Goal: Task Accomplishment & Management: Manage account settings

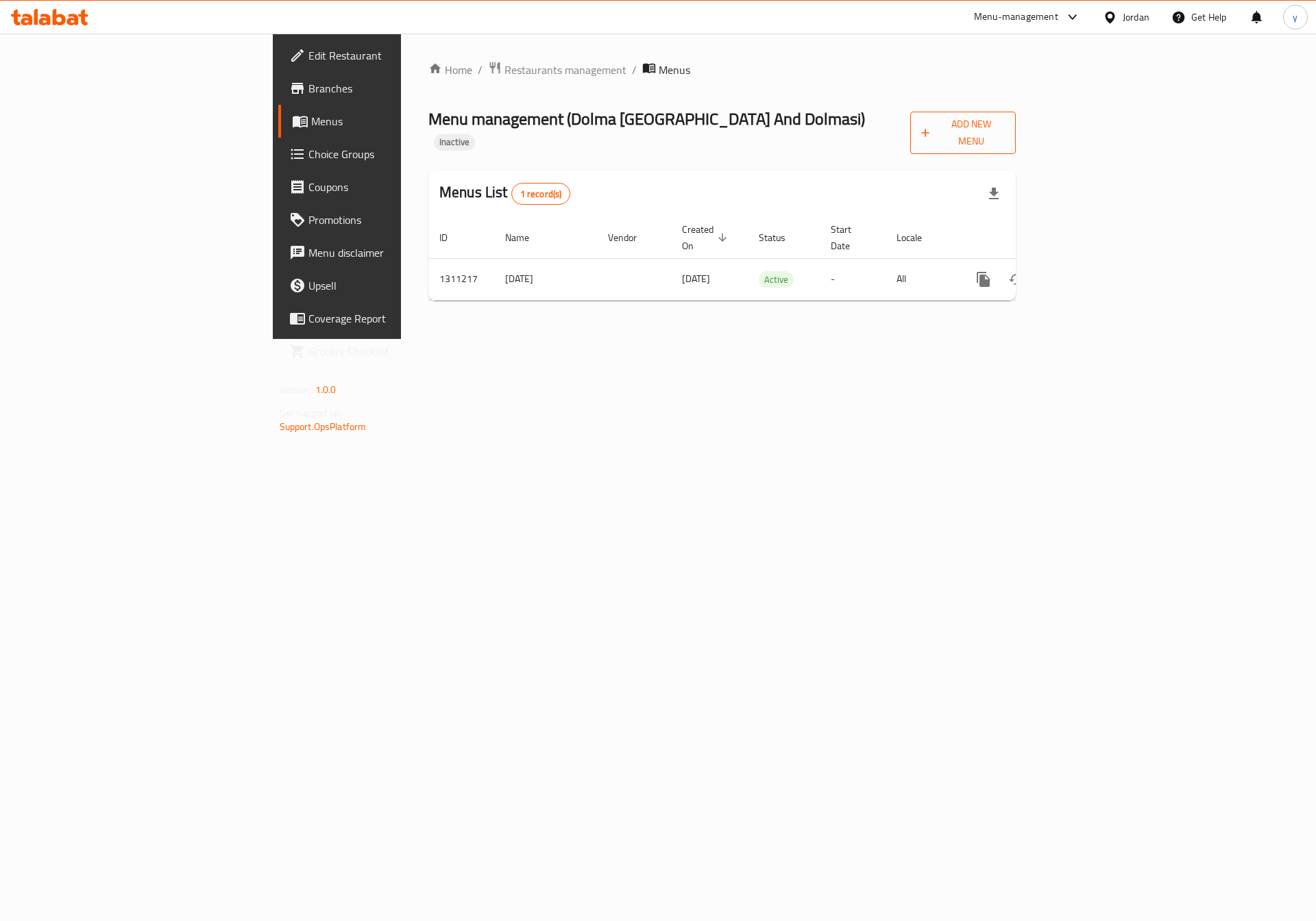
click at [1016, 114] on button "Add New Menu" at bounding box center [963, 133] width 106 height 43
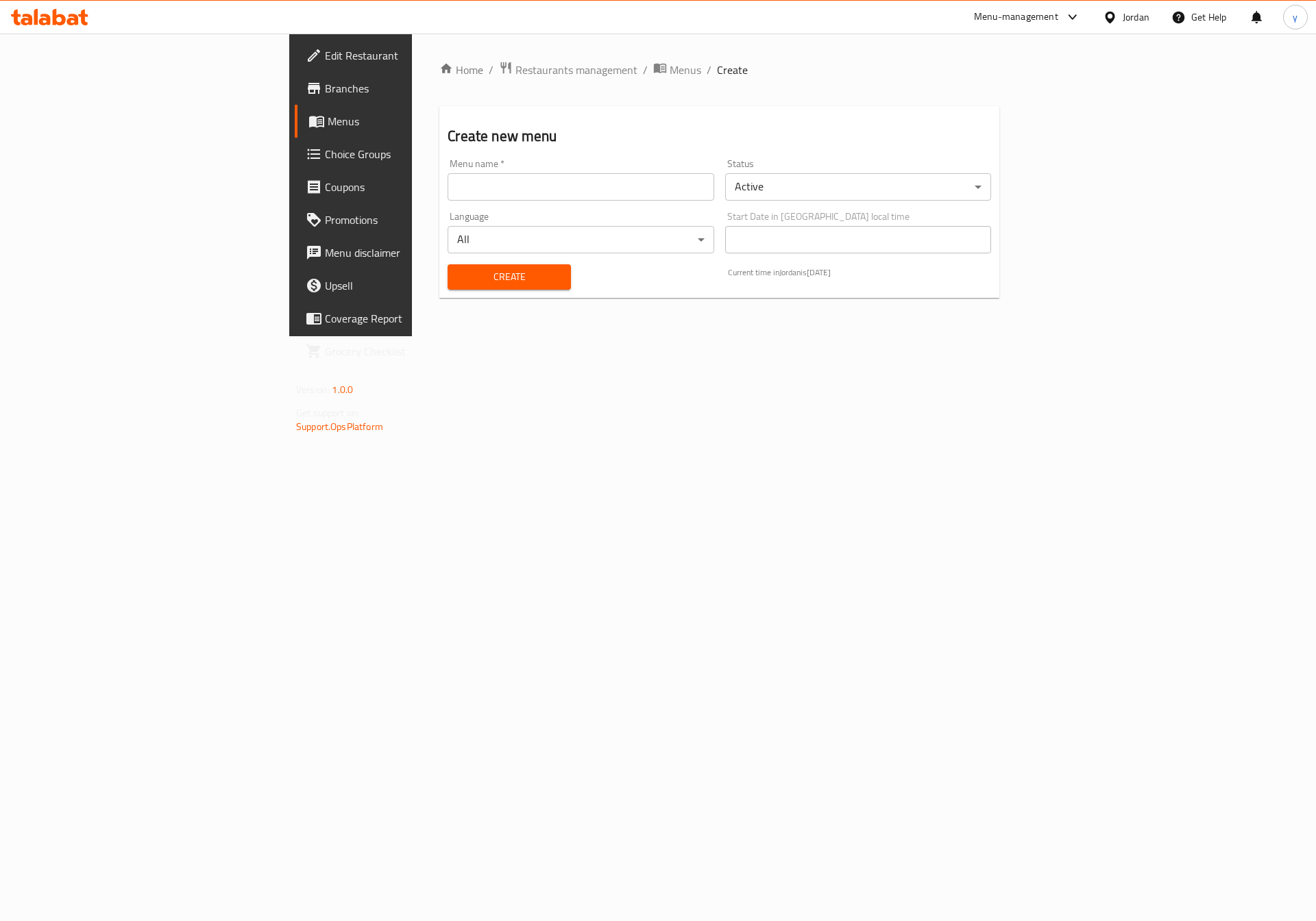
click at [447, 177] on input "text" at bounding box center [580, 187] width 266 height 28
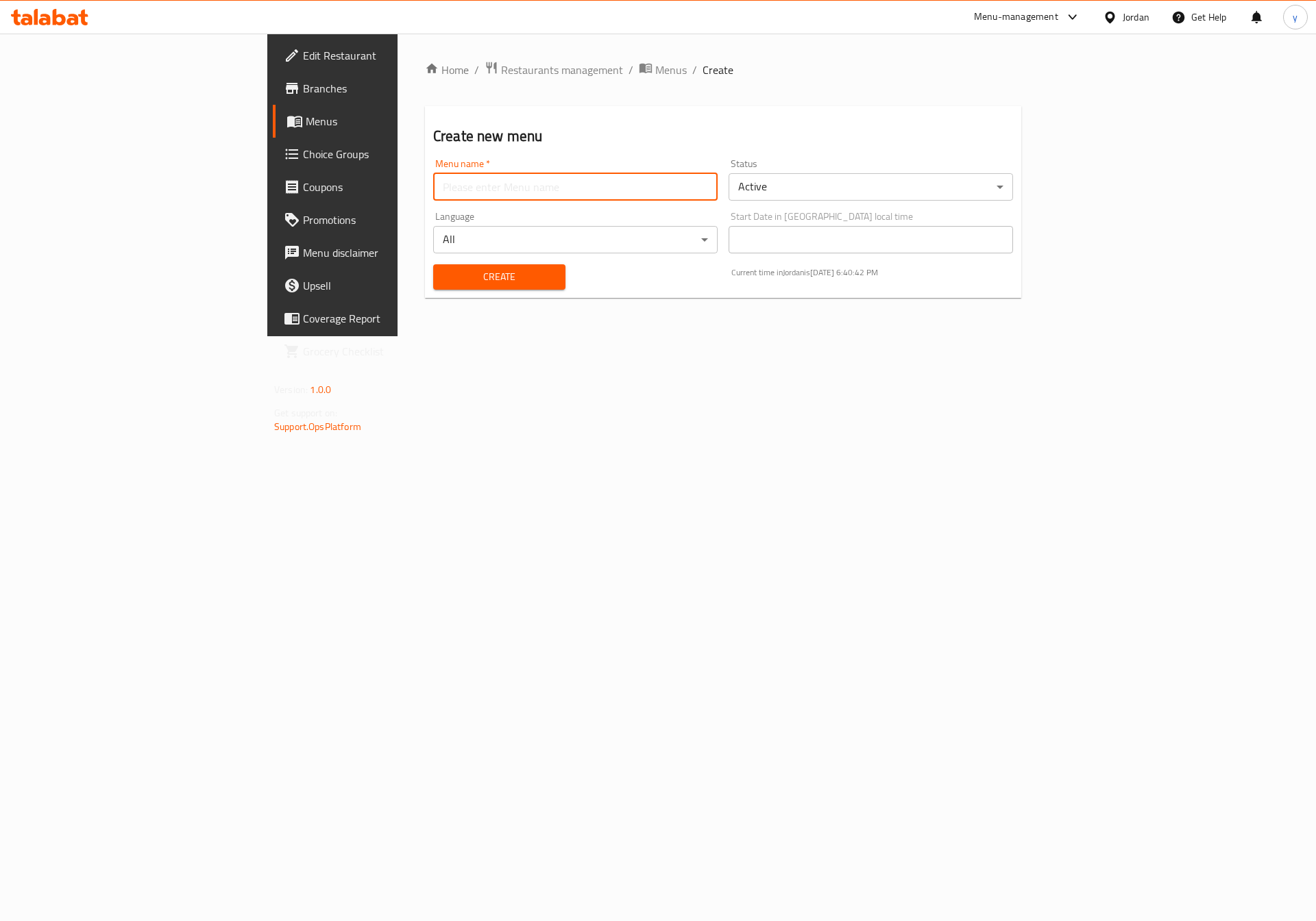
type input "Youssef.7521"
click at [444, 280] on span "Create" at bounding box center [499, 276] width 110 height 17
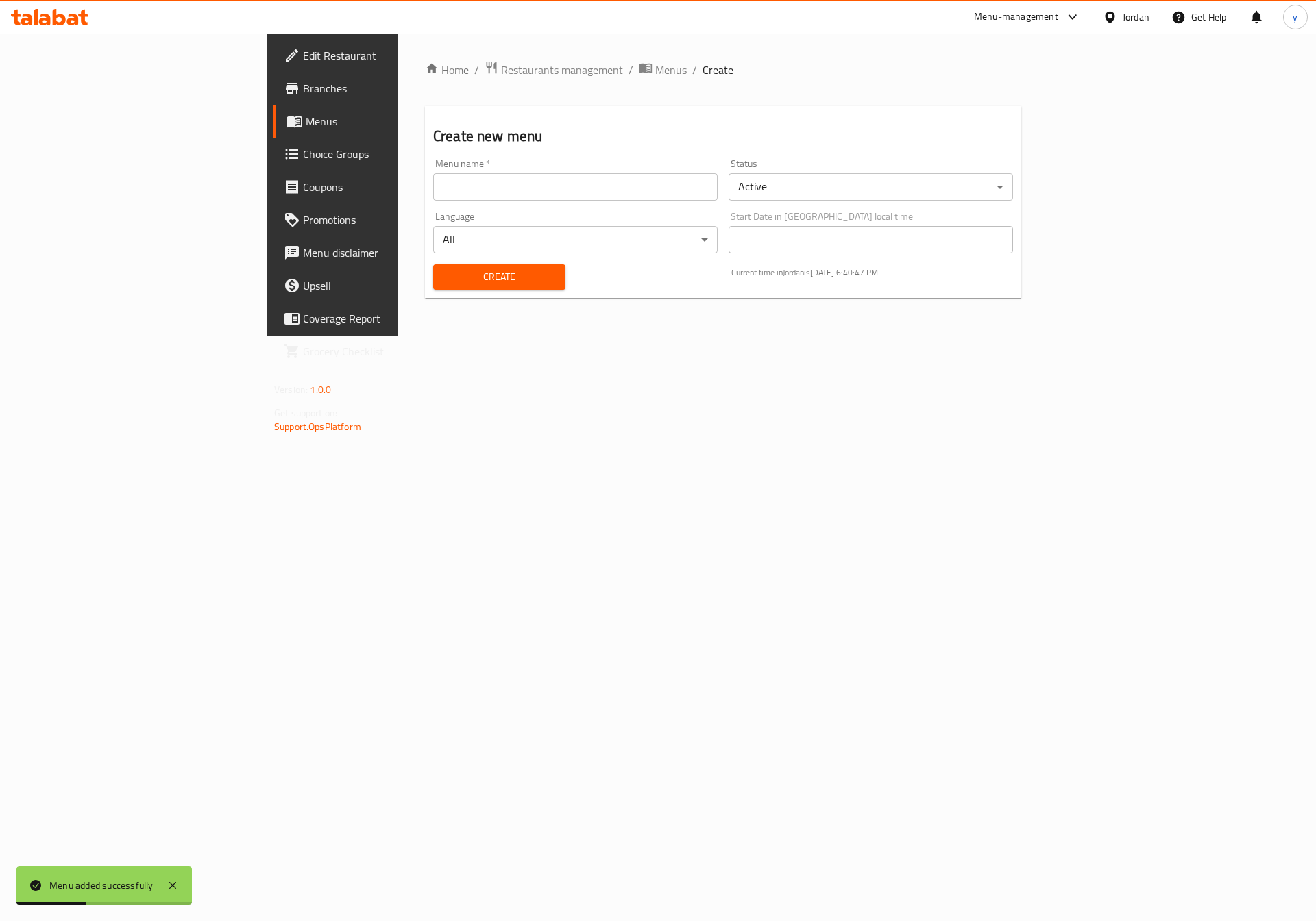
click at [306, 126] on span "Menus" at bounding box center [391, 121] width 170 height 17
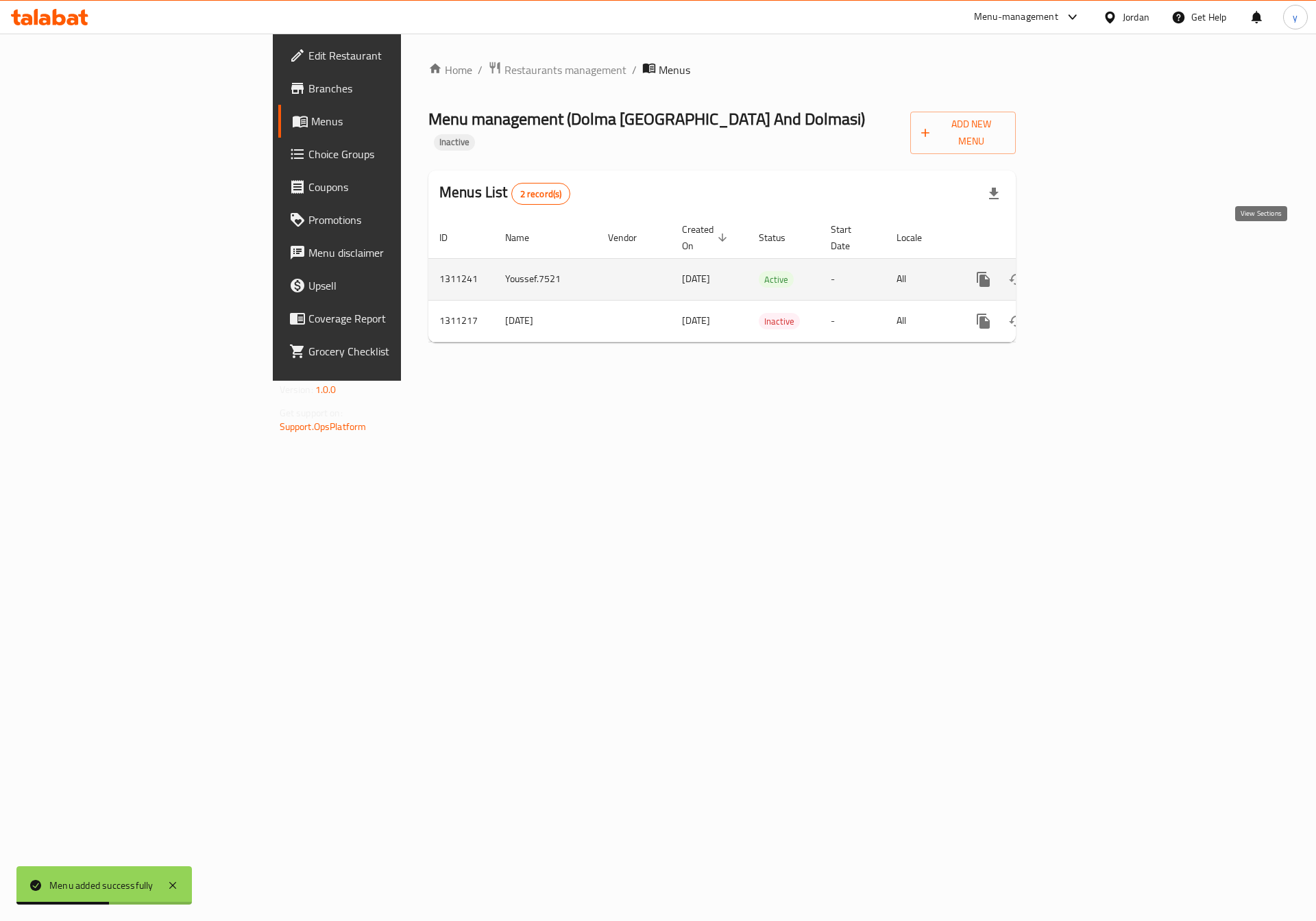
click at [1090, 271] on icon "enhanced table" at bounding box center [1081, 279] width 17 height 17
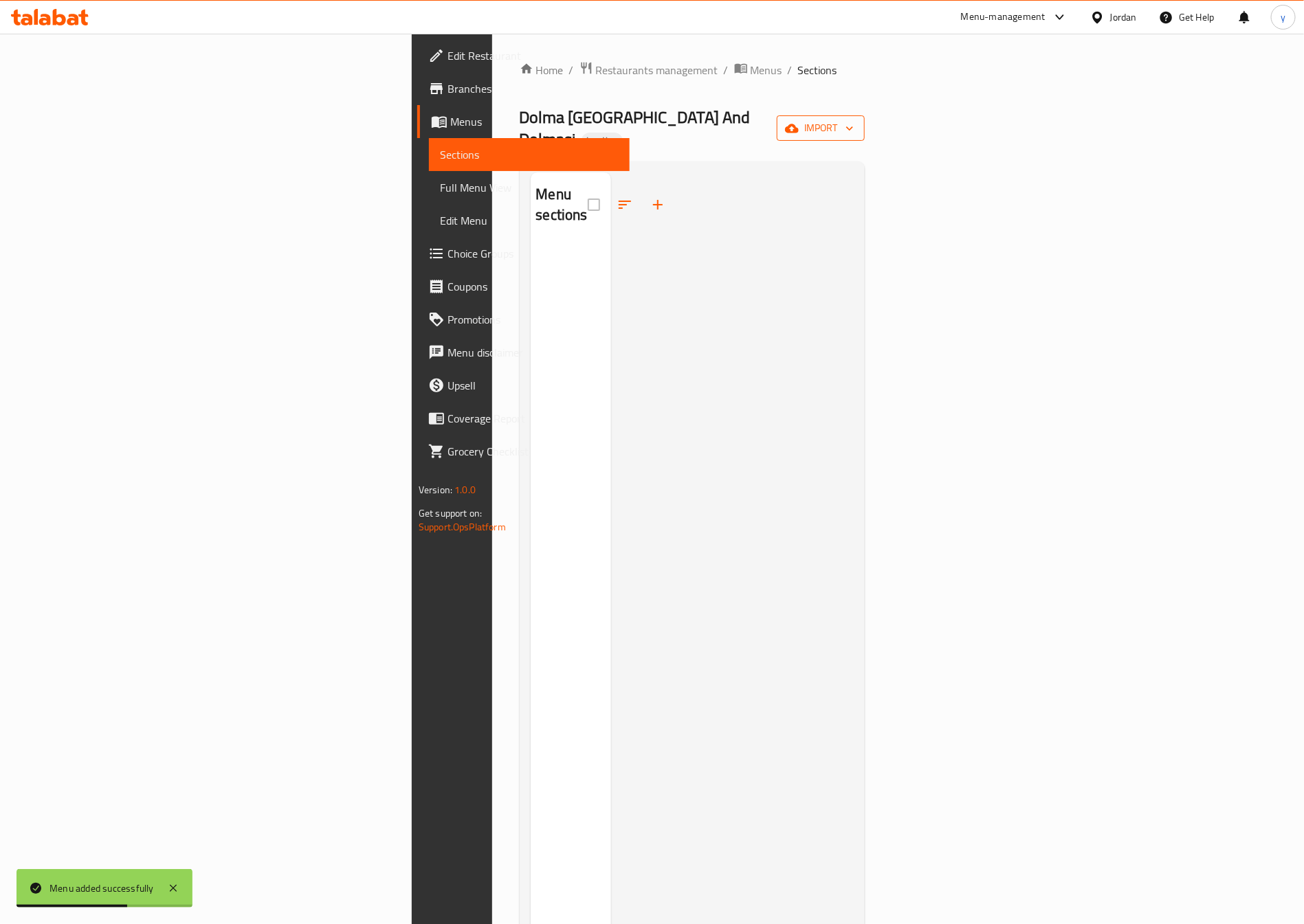
click at [799, 122] on icon "button" at bounding box center [792, 129] width 14 height 14
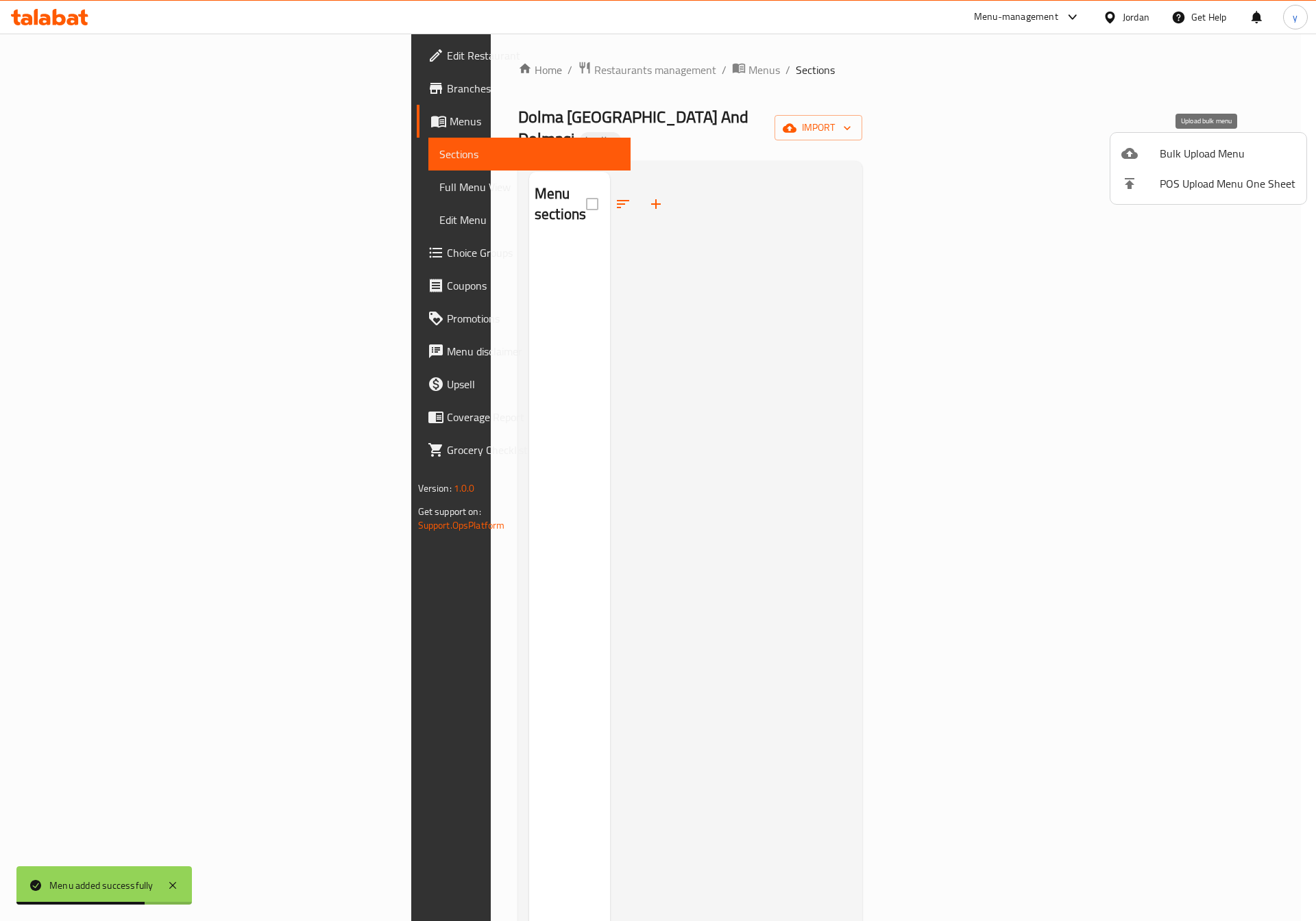
click at [1186, 152] on span "Bulk Upload Menu" at bounding box center [1227, 153] width 136 height 17
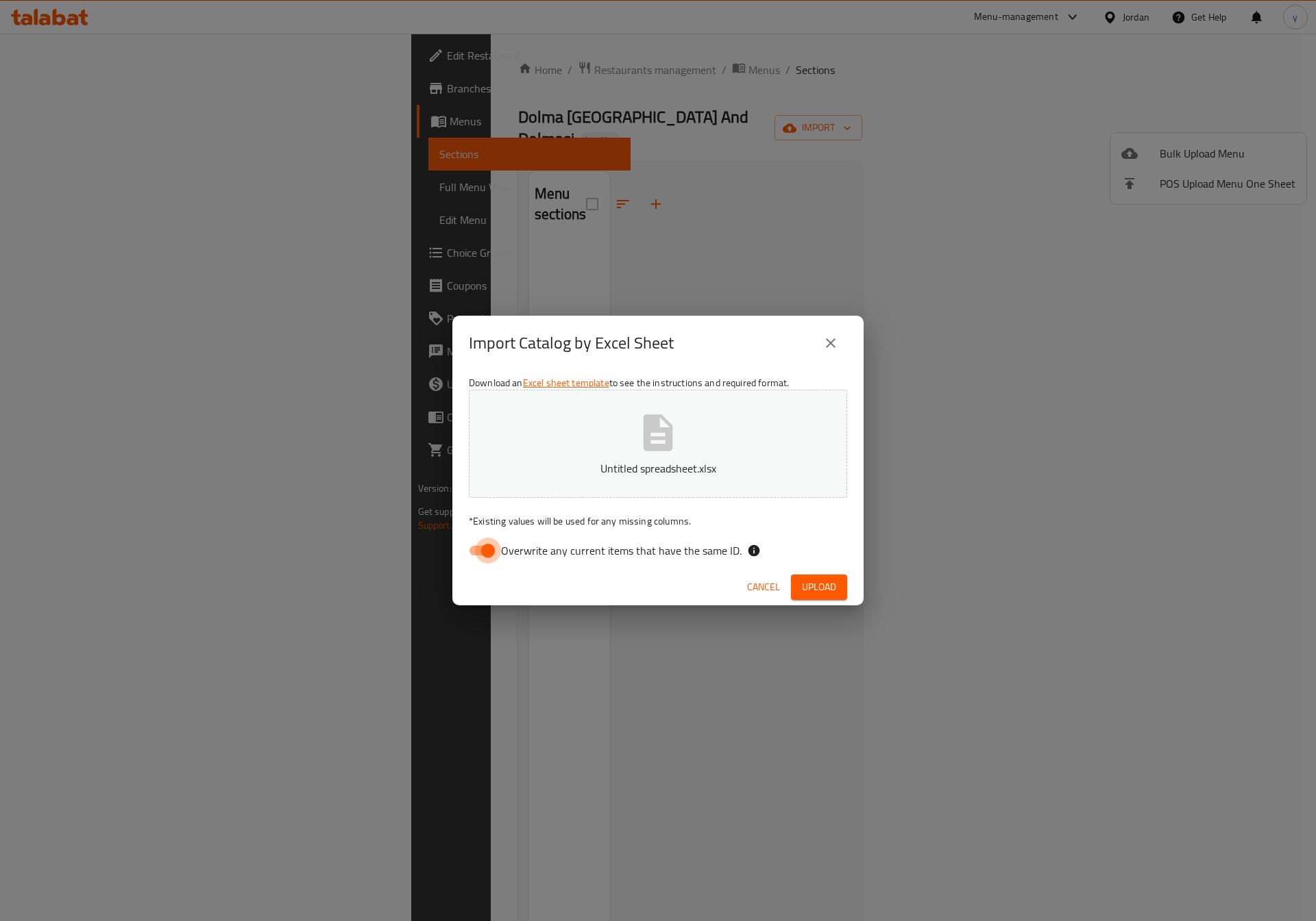
drag, startPoint x: 483, startPoint y: 556, endPoint x: 520, endPoint y: 566, distance: 38.3
click at [483, 556] on input "Overwrite any current items that have the same ID." at bounding box center [488, 551] width 78 height 26
checkbox input "false"
click at [807, 590] on span "Upload" at bounding box center [818, 587] width 35 height 17
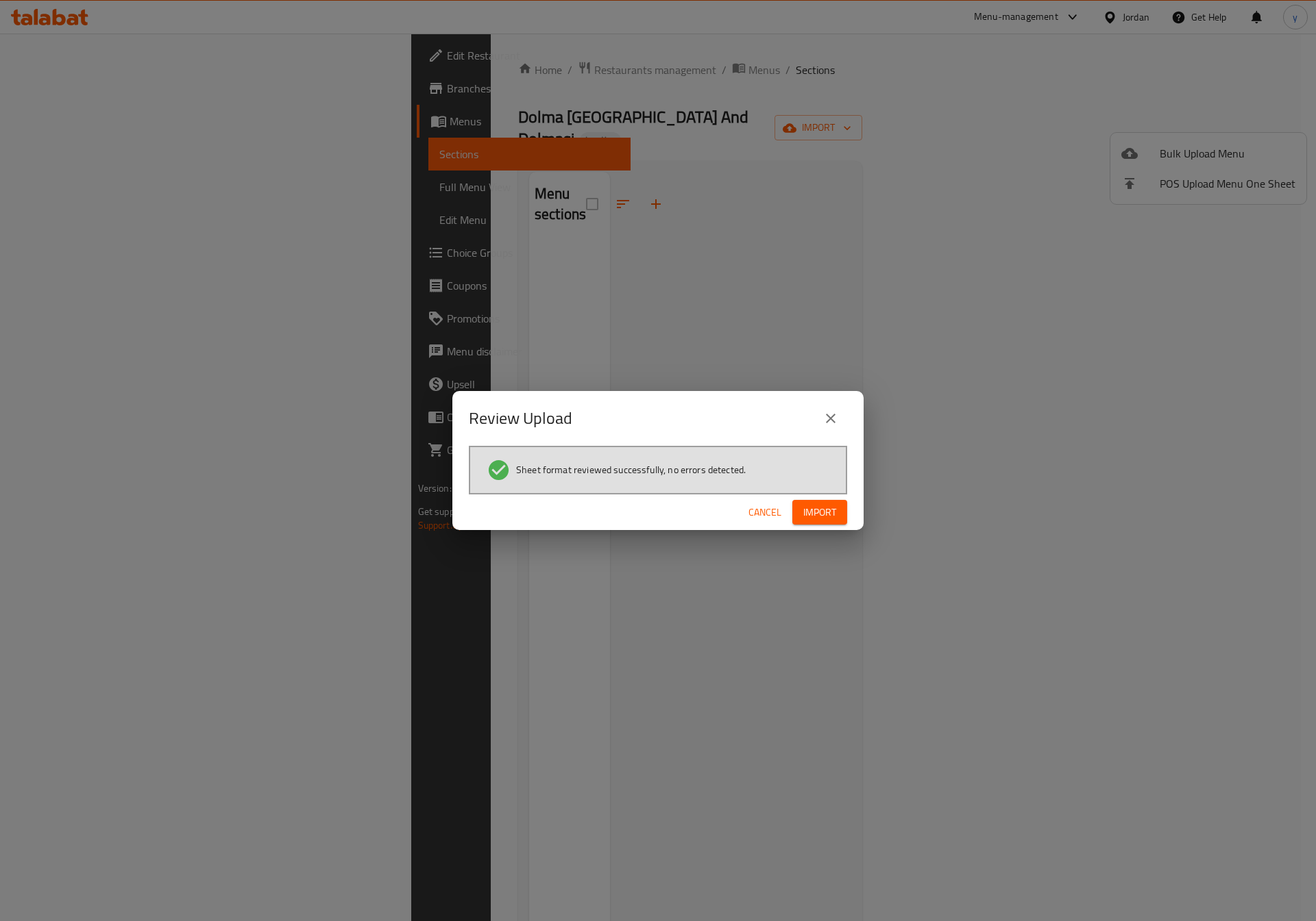
click at [839, 504] on button "Import" at bounding box center [819, 513] width 54 height 26
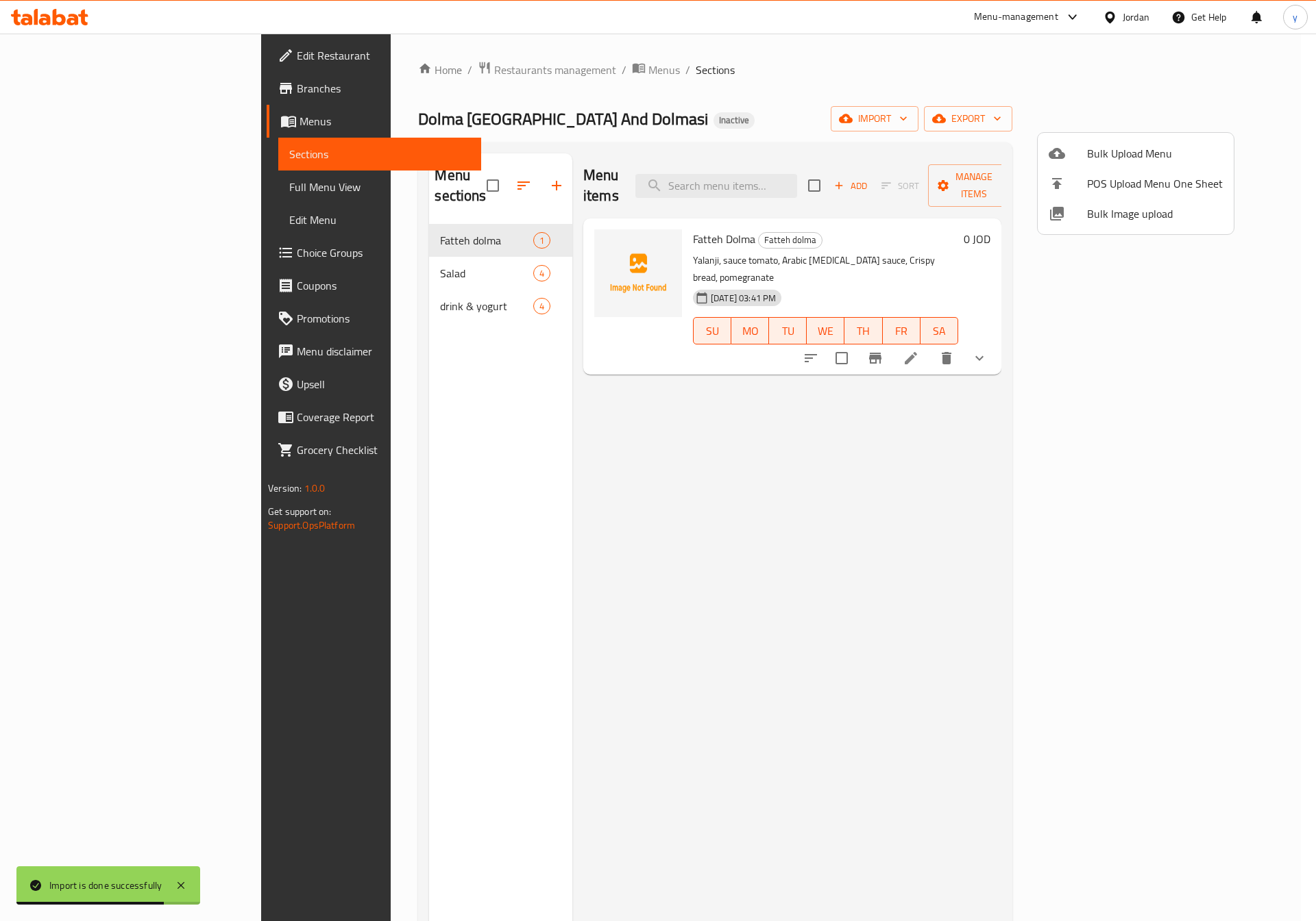
click at [752, 560] on div at bounding box center [658, 460] width 1316 height 921
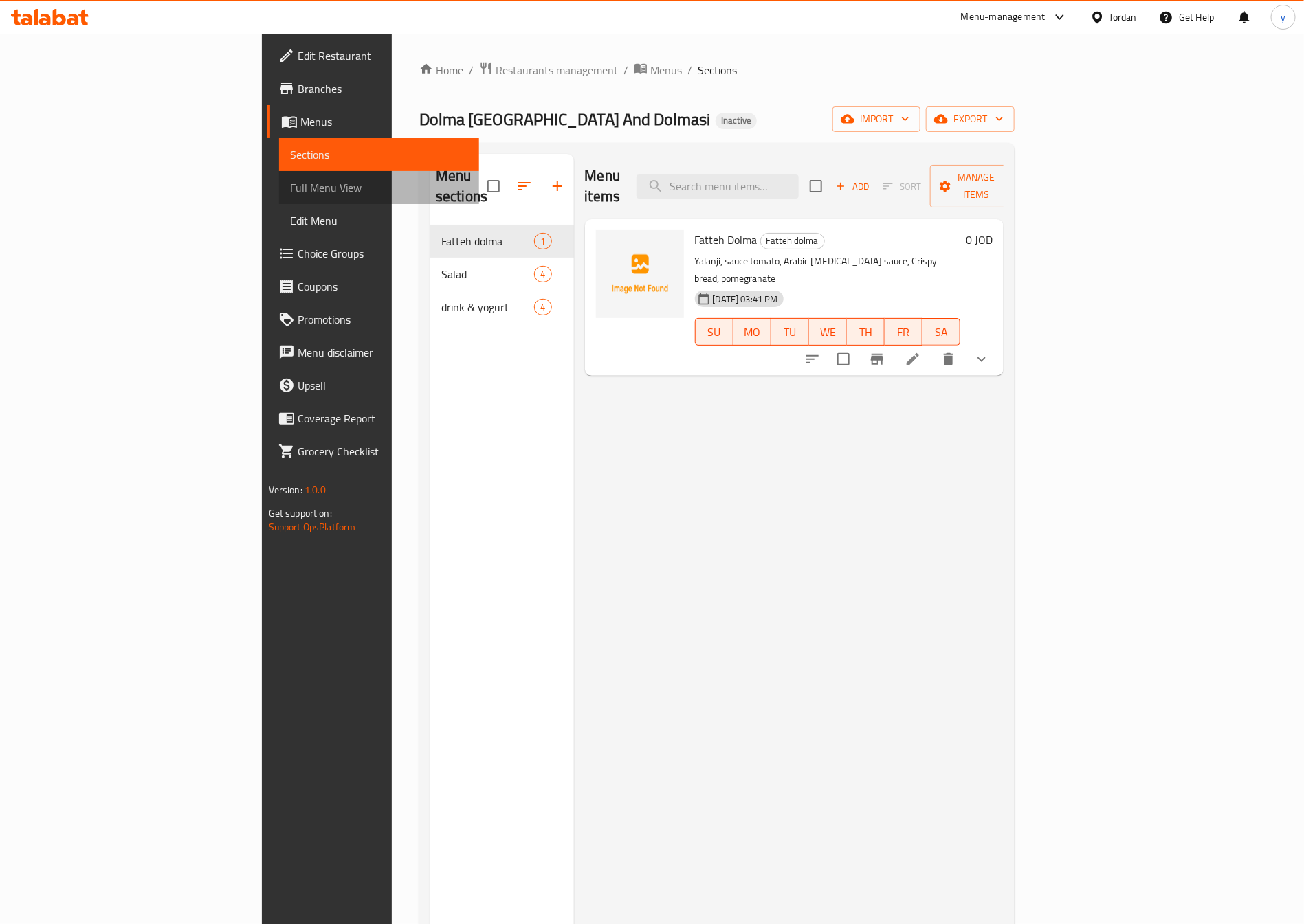
click at [290, 191] on span "Full Menu View" at bounding box center [379, 188] width 179 height 17
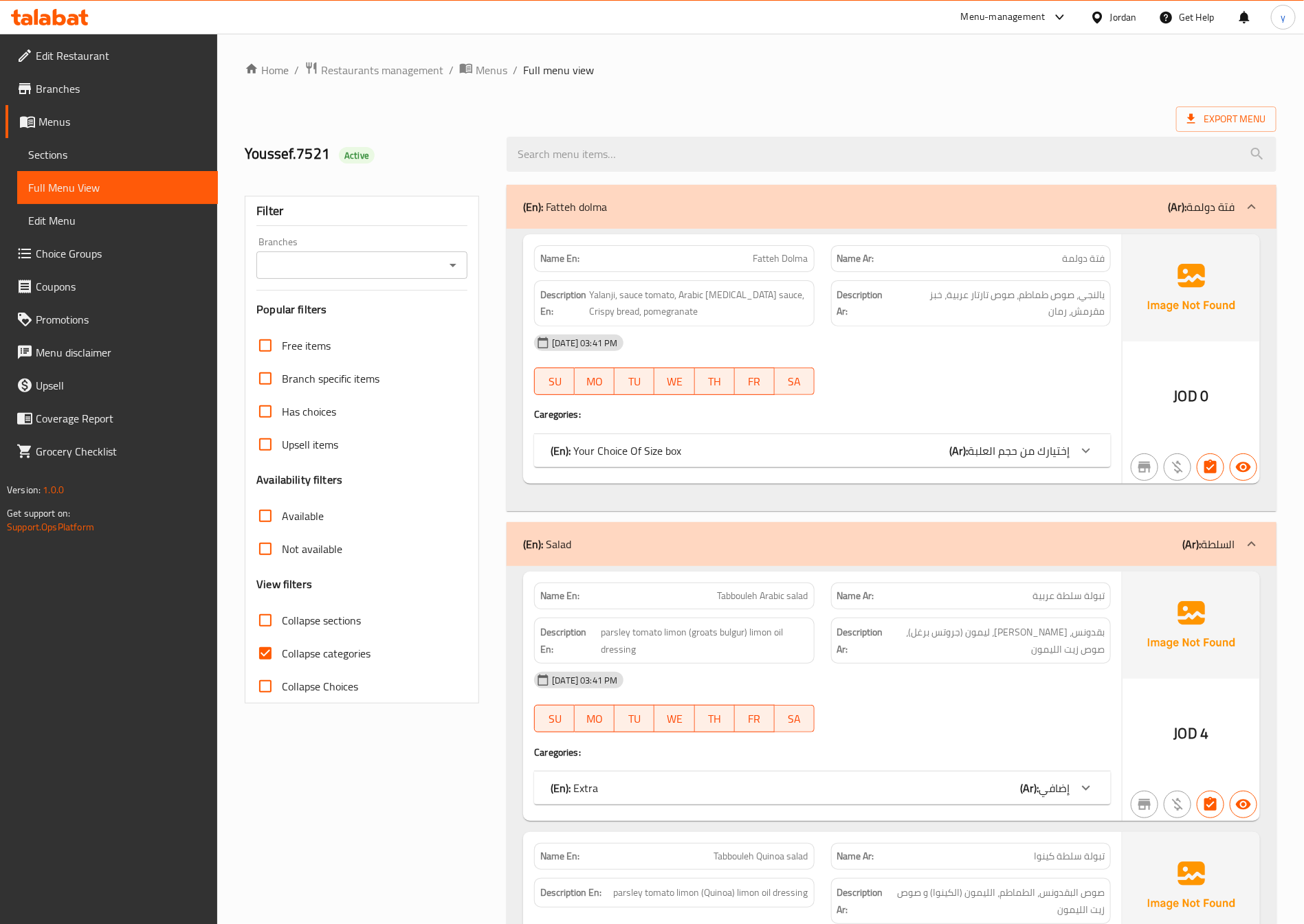
click at [317, 658] on span "Collapse categories" at bounding box center [326, 653] width 88 height 17
click at [282, 658] on input "Collapse categories" at bounding box center [265, 653] width 33 height 33
checkbox input "false"
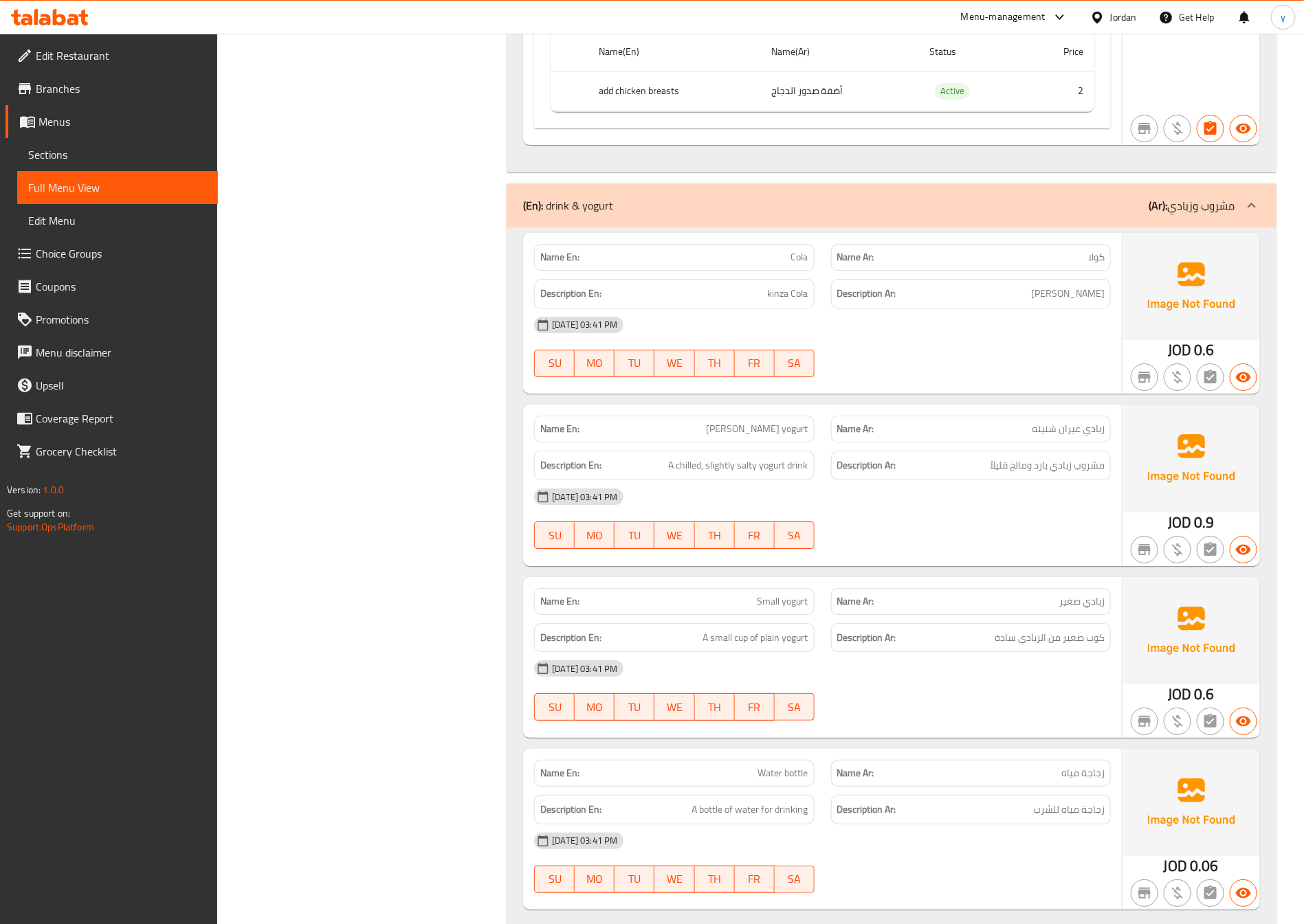
scroll to position [2214, 0]
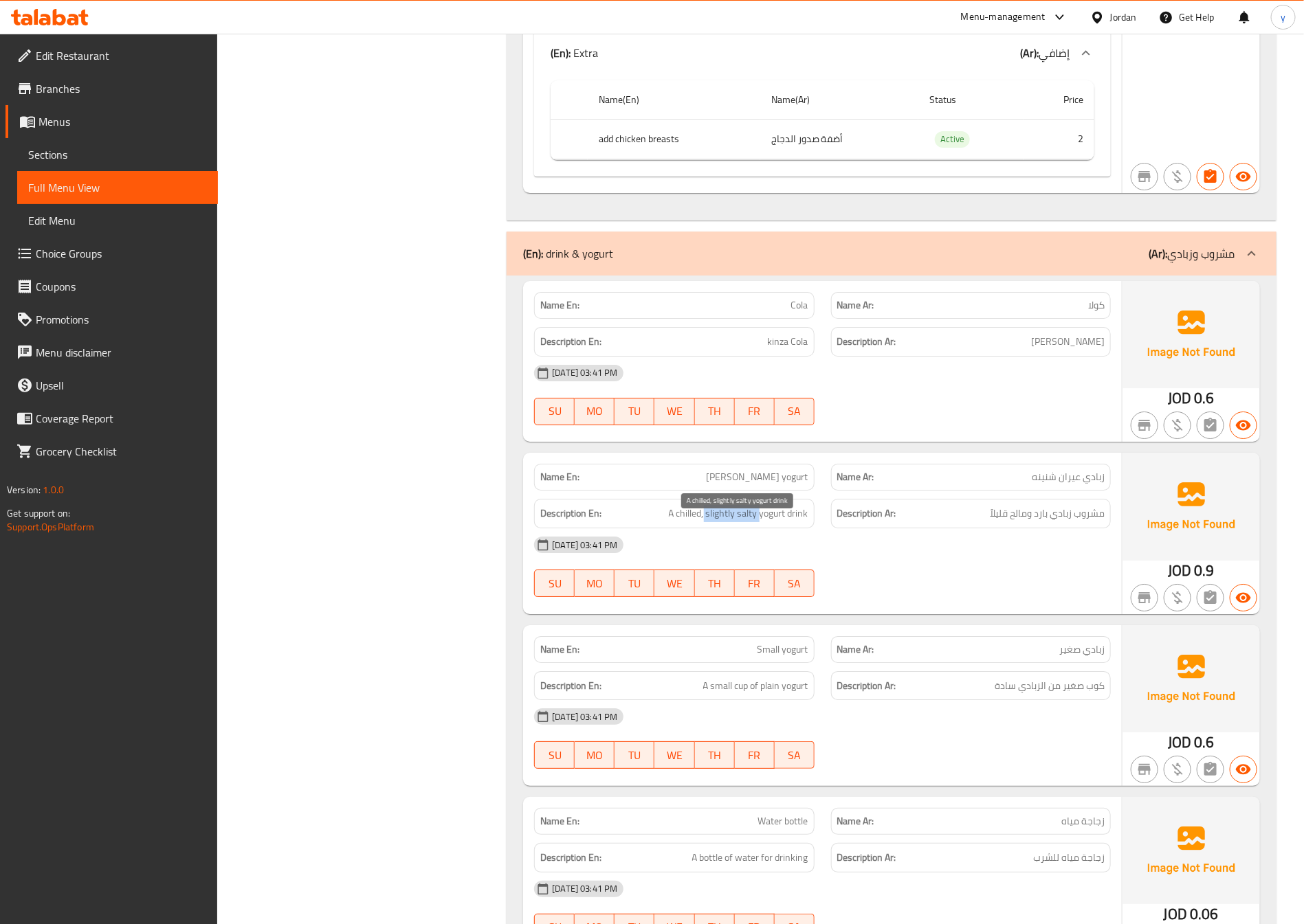
drag, startPoint x: 706, startPoint y: 530, endPoint x: 759, endPoint y: 528, distance: 53.0
click at [759, 522] on span "A chilled, slightly salty yogurt drink" at bounding box center [738, 513] width 140 height 17
drag, startPoint x: 756, startPoint y: 528, endPoint x: 717, endPoint y: 530, distance: 39.1
click at [717, 522] on span "A chilled, slightly salty yogurt drink" at bounding box center [738, 513] width 140 height 17
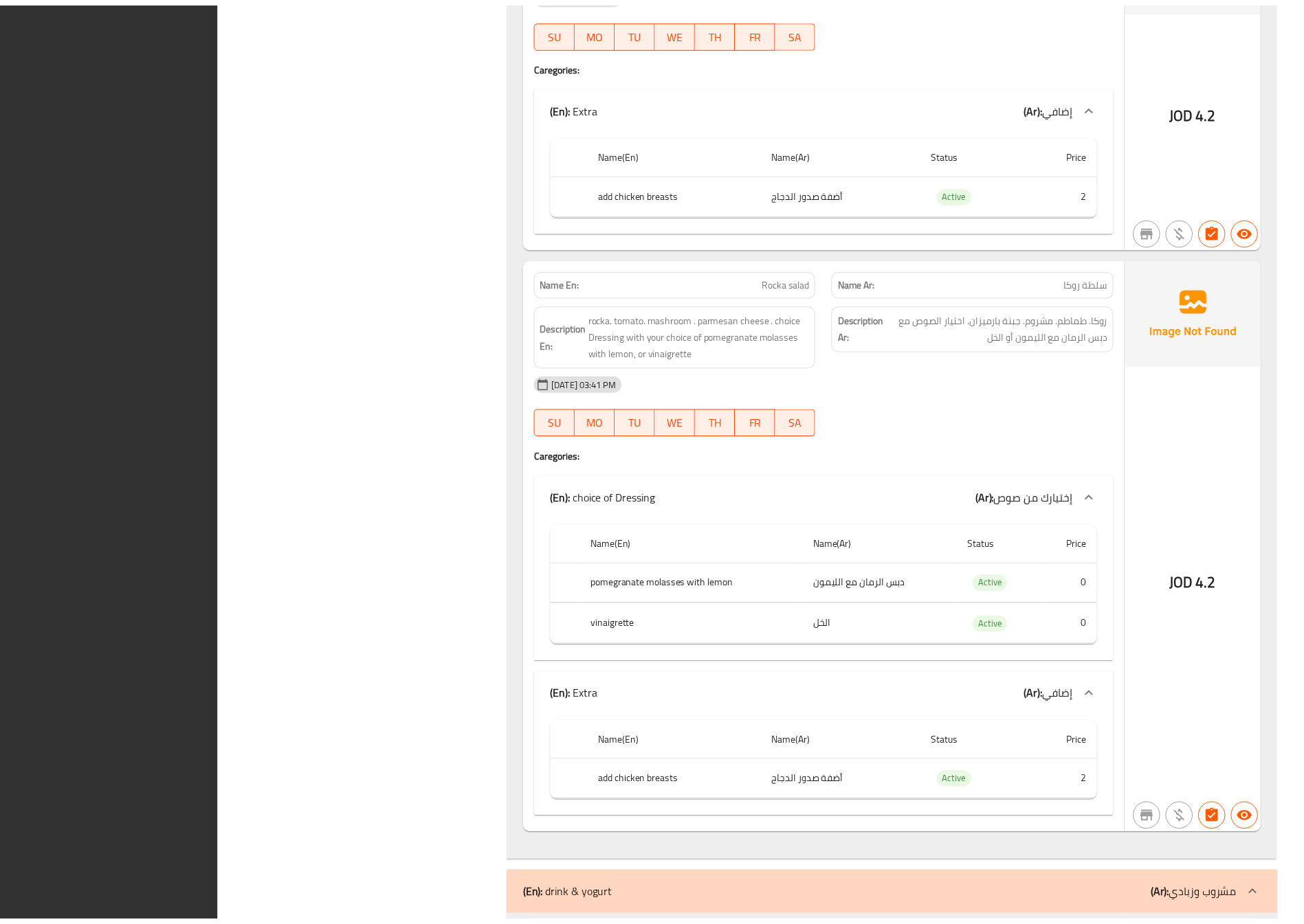
scroll to position [2317, 0]
